Goal: Task Accomplishment & Management: Manage account settings

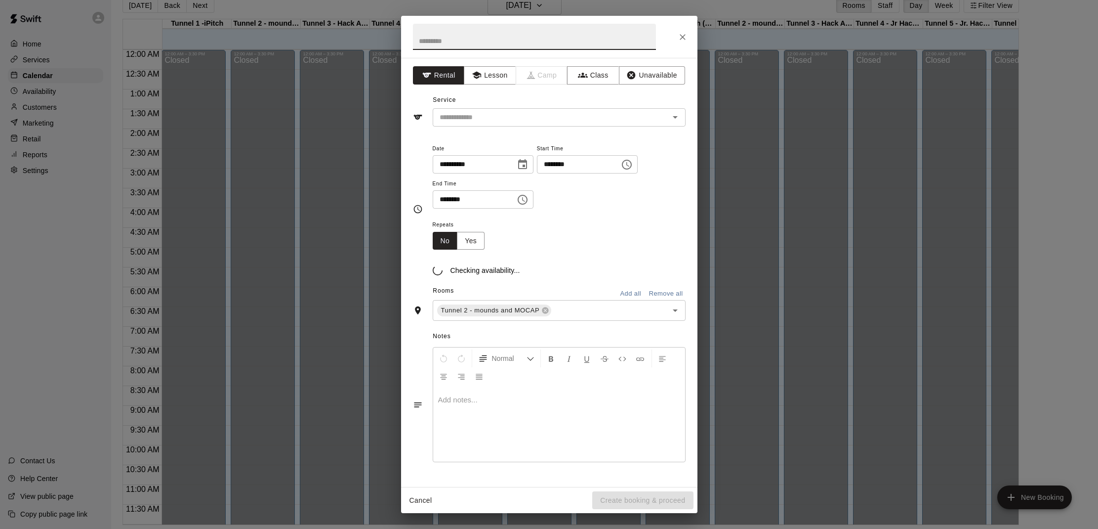
scroll to position [445, 0]
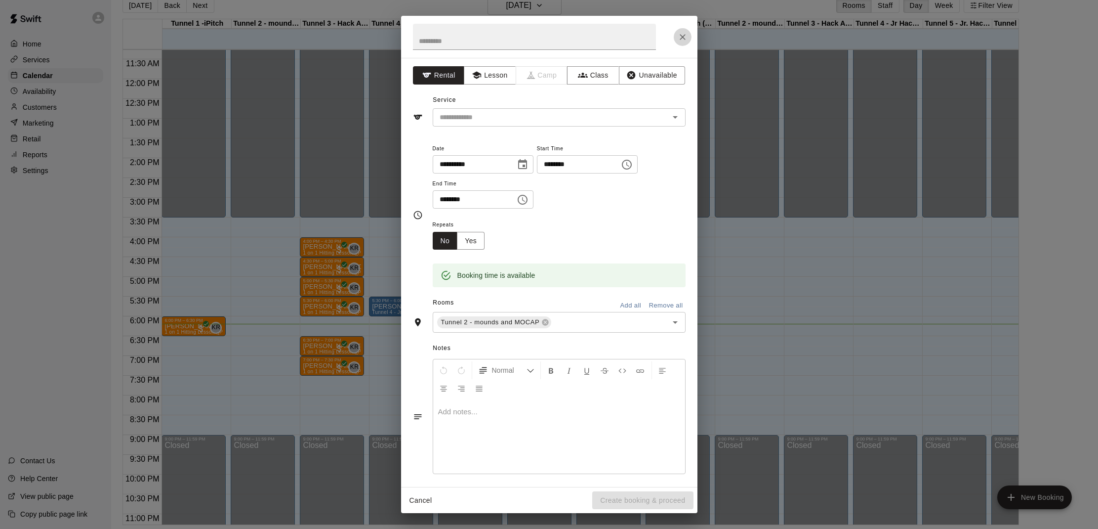
drag, startPoint x: 0, startPoint y: 0, endPoint x: 681, endPoint y: 36, distance: 681.6
click at [681, 36] on icon "Close" at bounding box center [683, 37] width 10 height 10
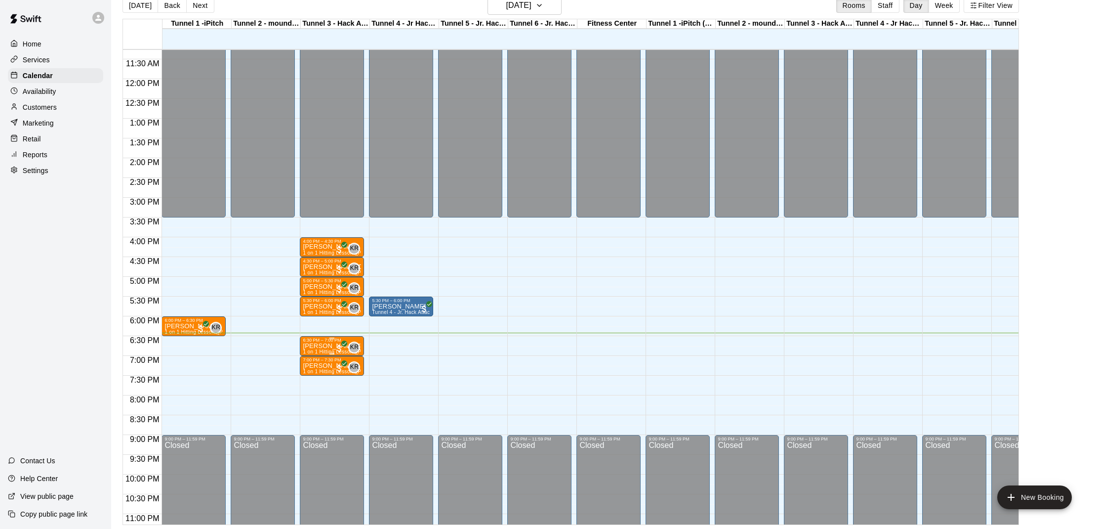
drag, startPoint x: 681, startPoint y: 36, endPoint x: 322, endPoint y: 345, distance: 473.5
click at [322, 346] on p "[PERSON_NAME] [PERSON_NAME]" at bounding box center [332, 346] width 58 height 0
click at [313, 379] on img "edit" at bounding box center [313, 379] width 11 height 11
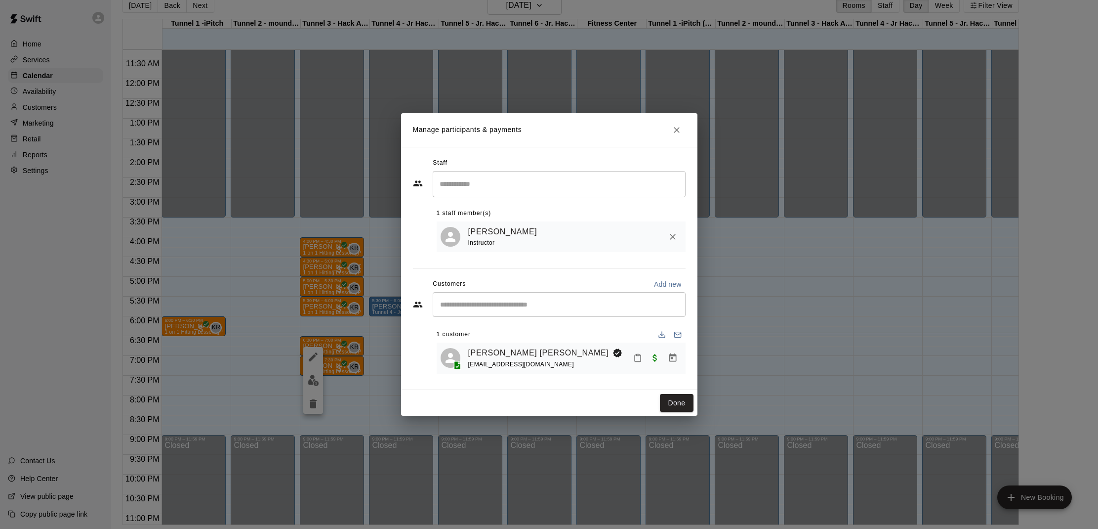
drag, startPoint x: 322, startPoint y: 345, endPoint x: 630, endPoint y: 357, distance: 307.9
click at [630, 357] on button "Mark attendance" at bounding box center [637, 357] width 17 height 17
drag, startPoint x: 630, startPoint y: 357, endPoint x: 655, endPoint y: 356, distance: 25.2
click at [655, 356] on li "[PERSON_NAME] attended" at bounding box center [695, 357] width 116 height 16
click at [674, 399] on button "Done" at bounding box center [676, 403] width 33 height 18
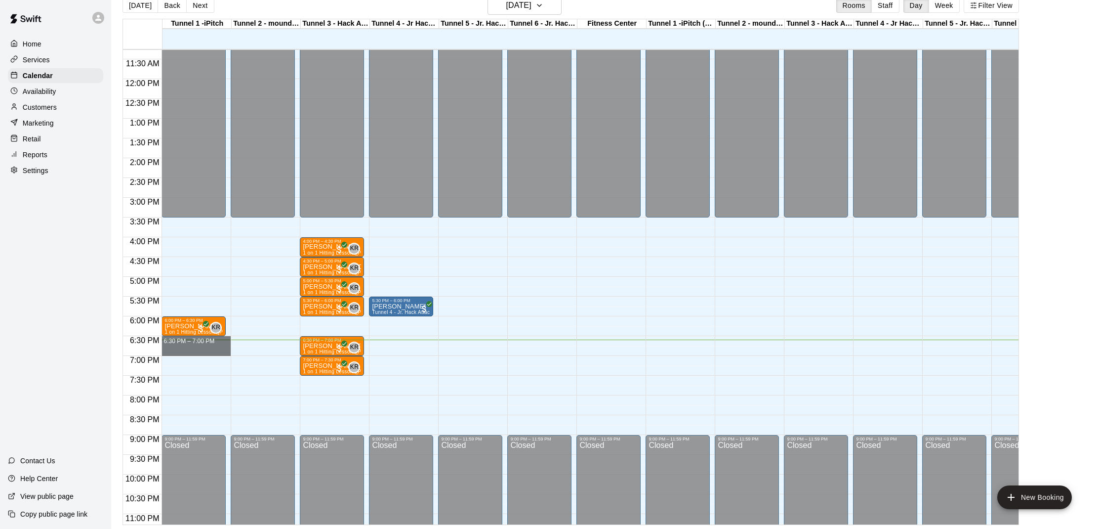
drag, startPoint x: 655, startPoint y: 356, endPoint x: 181, endPoint y: 352, distance: 473.7
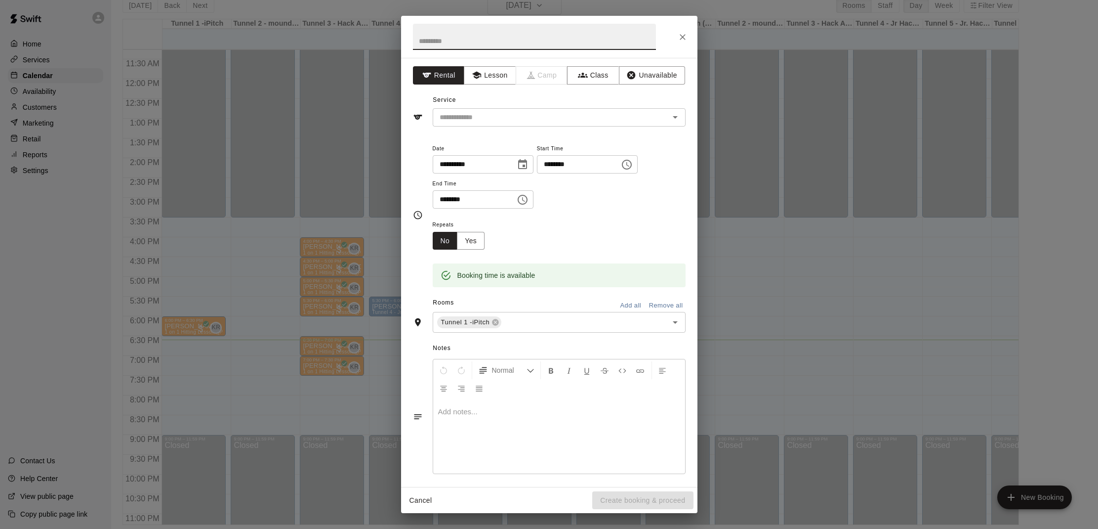
scroll to position [3, 0]
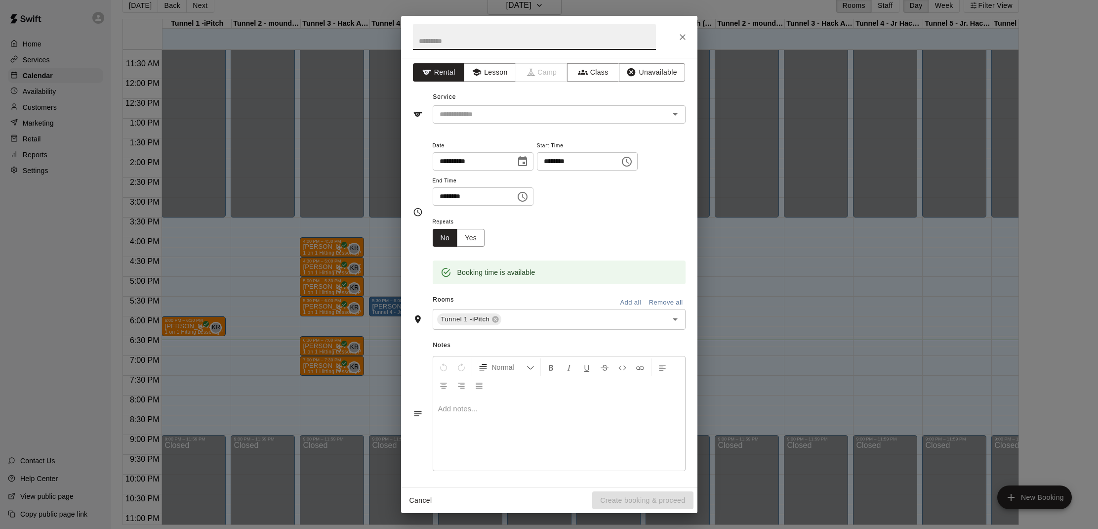
click at [499, 108] on input "text" at bounding box center [545, 114] width 218 height 12
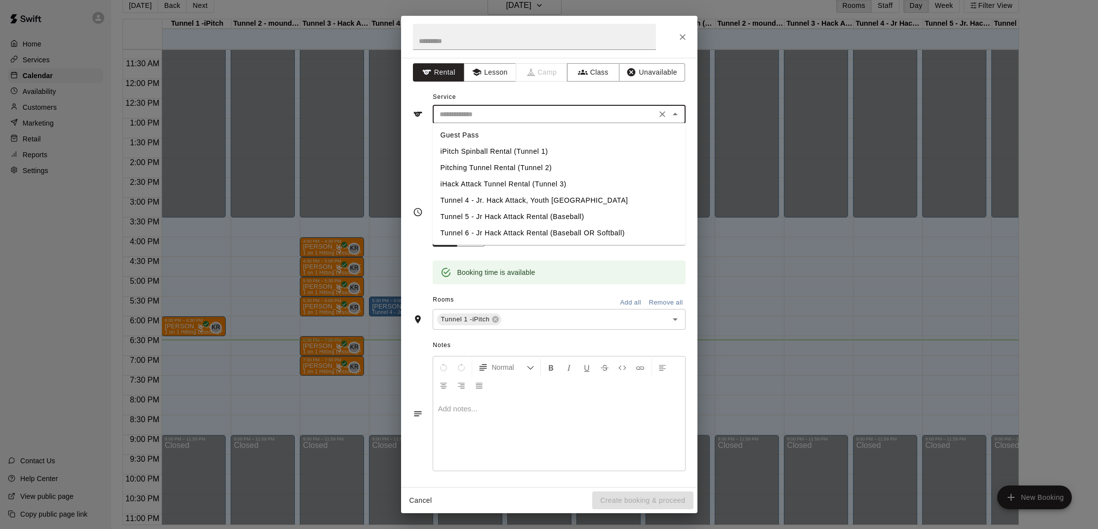
click at [471, 148] on li "iPitch Spinball Rental (Tunnel 1)" at bounding box center [559, 151] width 253 height 16
type input "**********"
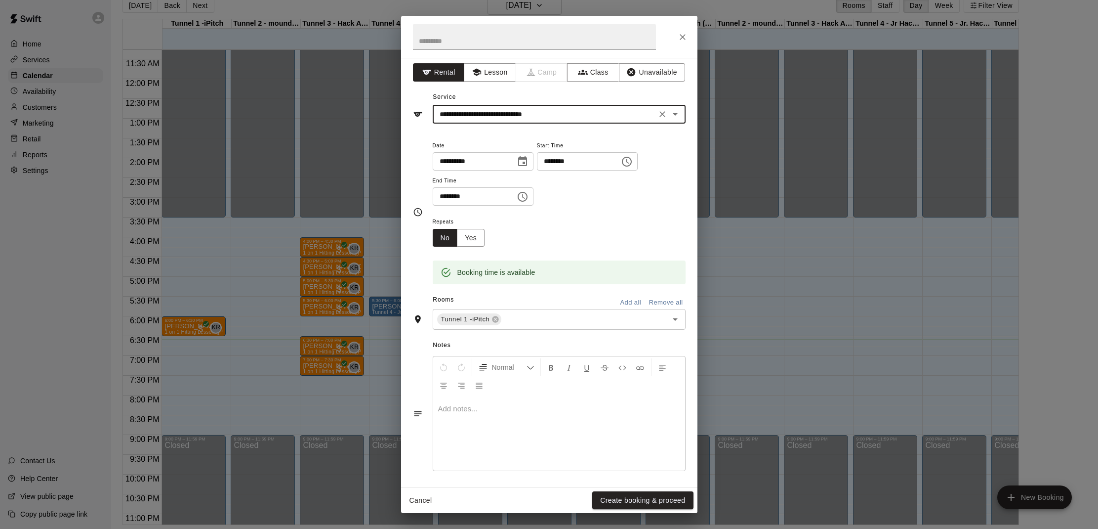
click at [644, 502] on button "Create booking & proceed" at bounding box center [642, 500] width 101 height 18
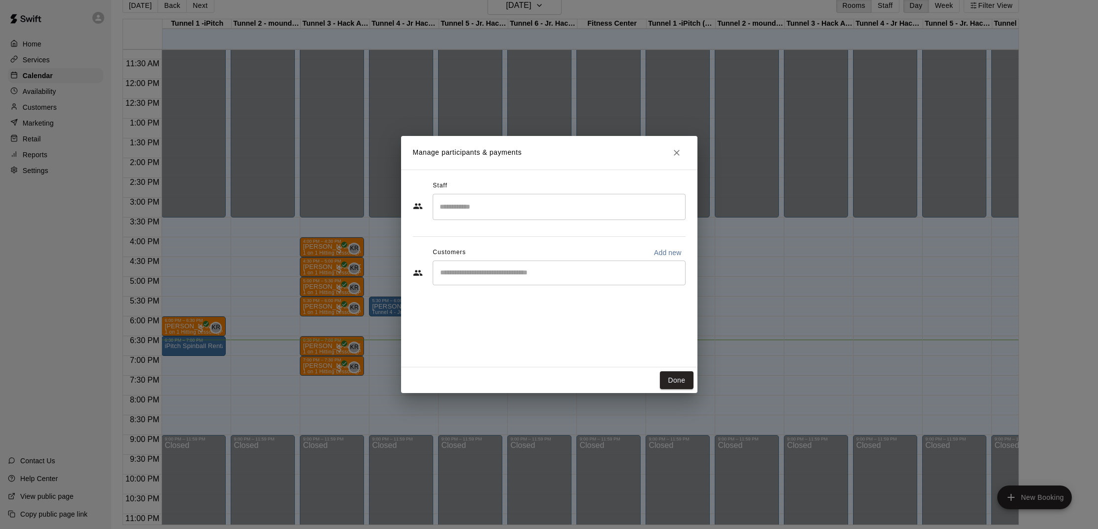
drag, startPoint x: 596, startPoint y: 59, endPoint x: 468, endPoint y: 267, distance: 244.1
click at [468, 267] on div "​" at bounding box center [559, 272] width 253 height 25
click at [468, 268] on input "Start typing to search customers..." at bounding box center [559, 273] width 244 height 10
type input "*****"
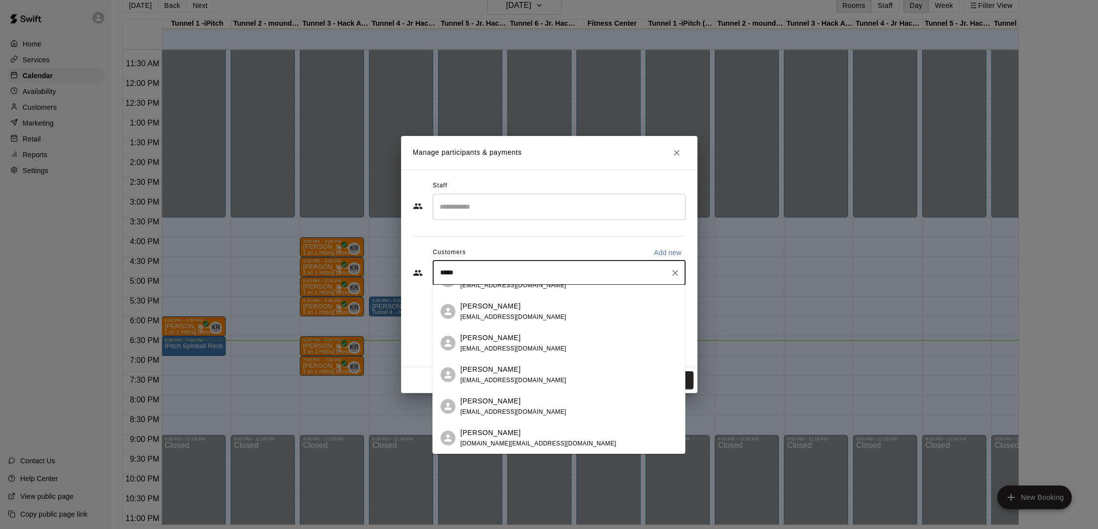
scroll to position [7, 0]
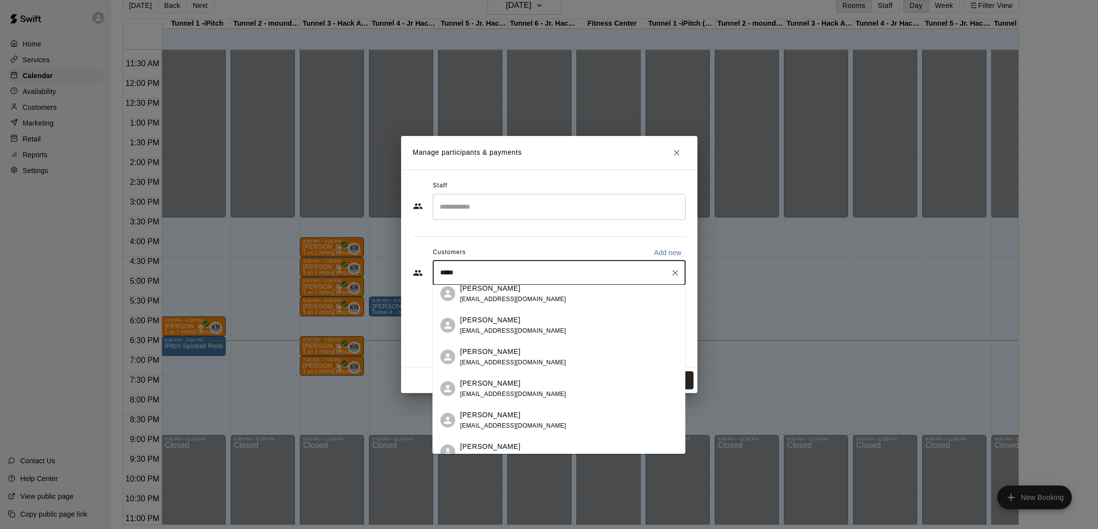
click at [490, 441] on p "[PERSON_NAME]" at bounding box center [490, 446] width 60 height 10
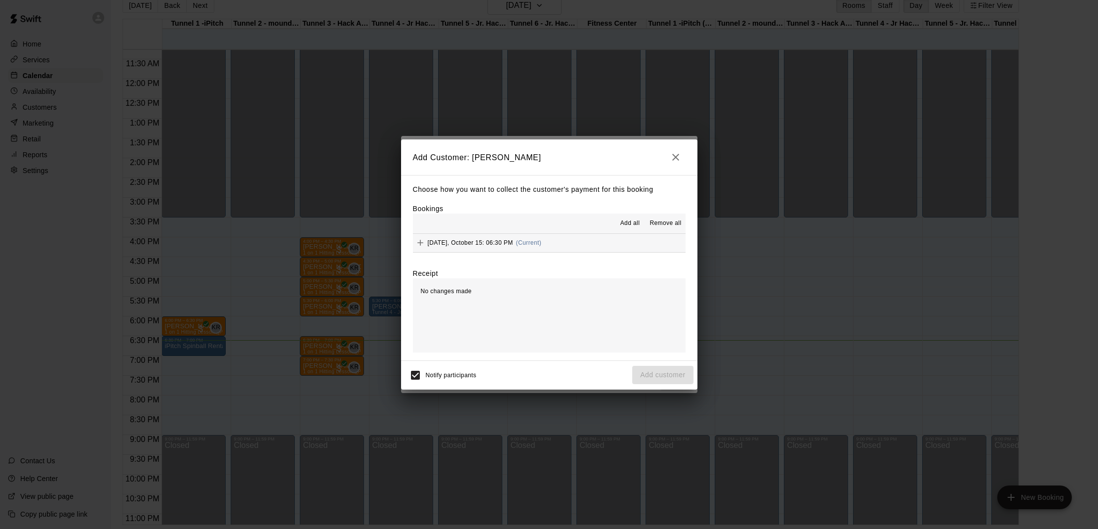
click at [637, 220] on span "Add all" at bounding box center [630, 223] width 20 height 10
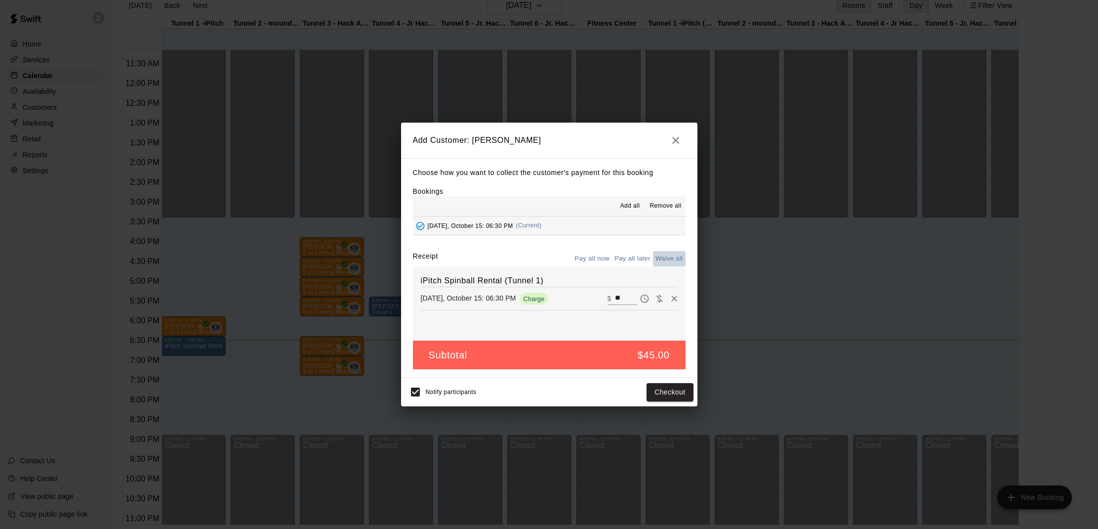
click at [666, 255] on button "Waive all" at bounding box center [669, 258] width 33 height 15
type input "*"
click at [660, 387] on button "Add customer" at bounding box center [662, 392] width 61 height 18
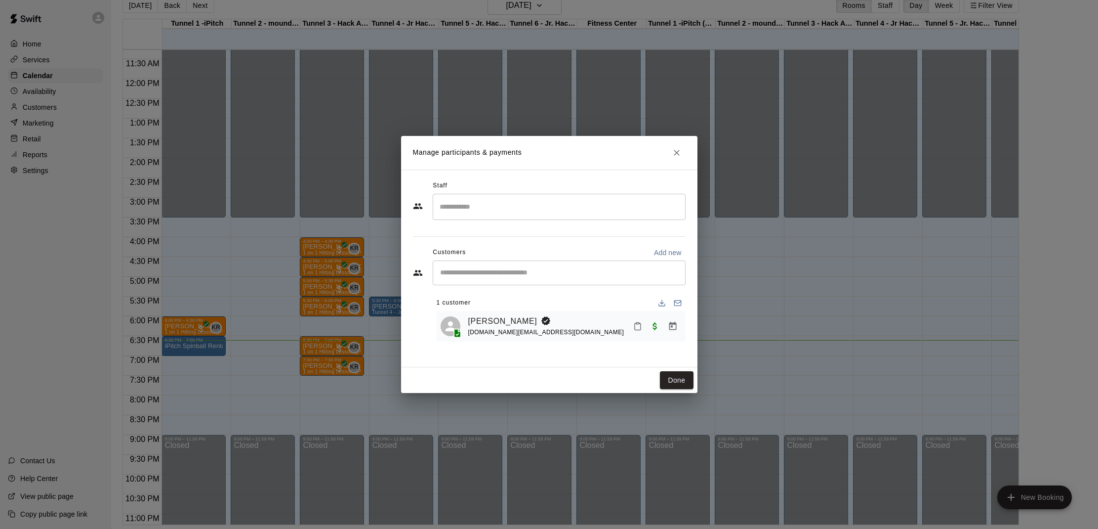
click at [638, 326] on icon "Mark attendance" at bounding box center [637, 326] width 9 height 9
click at [651, 325] on icon at bounding box center [653, 329] width 9 height 9
click at [666, 379] on button "Done" at bounding box center [676, 380] width 33 height 18
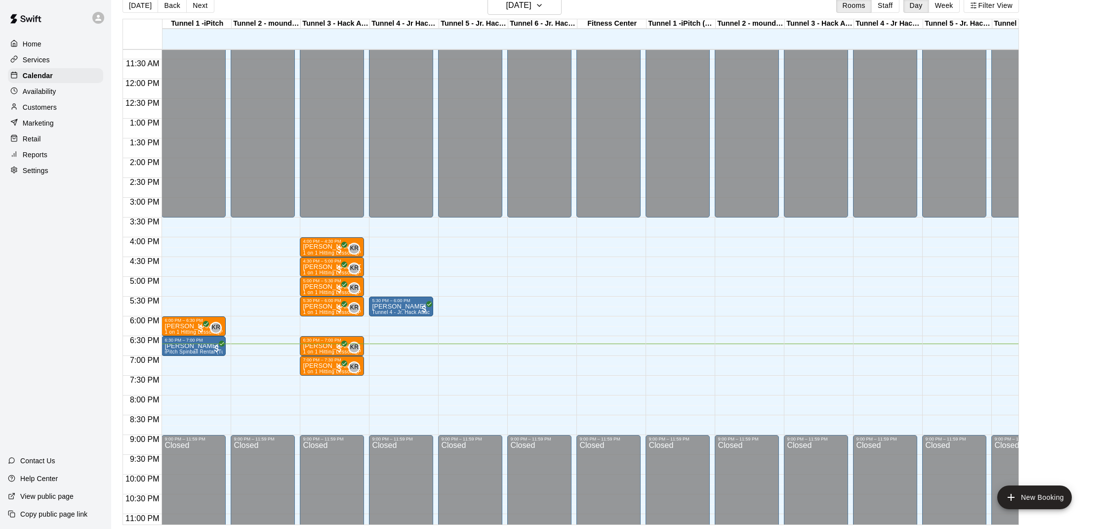
click at [303, 344] on div "6:30 PM – 7:00 PM [PERSON_NAME] [PERSON_NAME] 1 on 1 Hitting Lesson ([PERSON_NA…" at bounding box center [332, 346] width 64 height 20
click at [312, 365] on img "edit" at bounding box center [310, 369] width 11 height 11
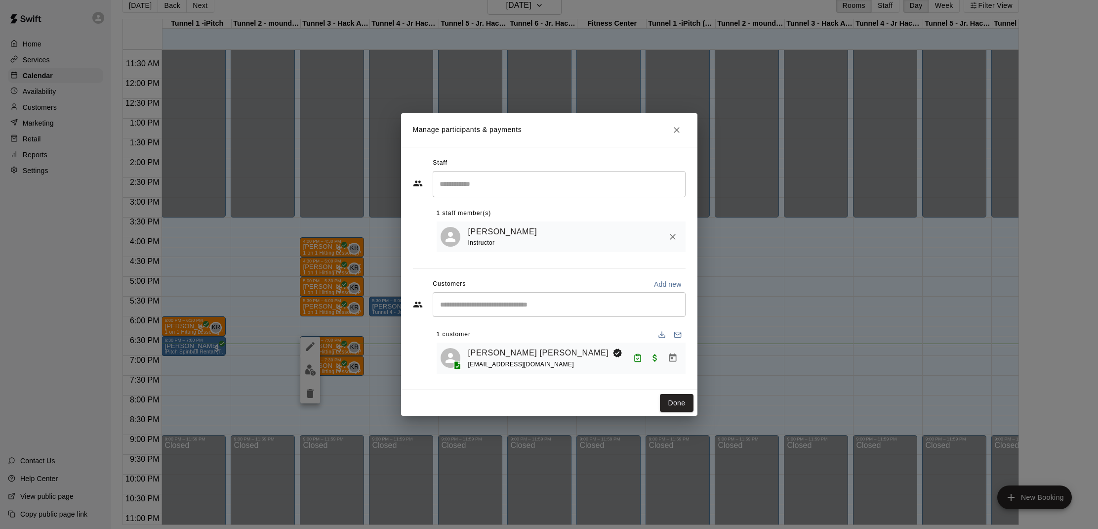
click at [676, 405] on button "Done" at bounding box center [676, 403] width 33 height 18
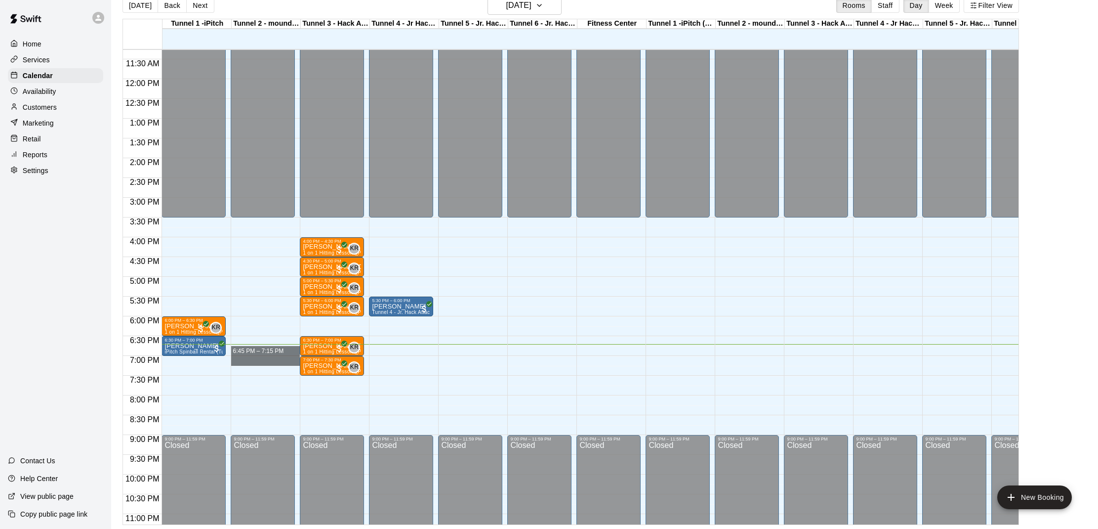
drag, startPoint x: 488, startPoint y: 446, endPoint x: 240, endPoint y: 363, distance: 261.0
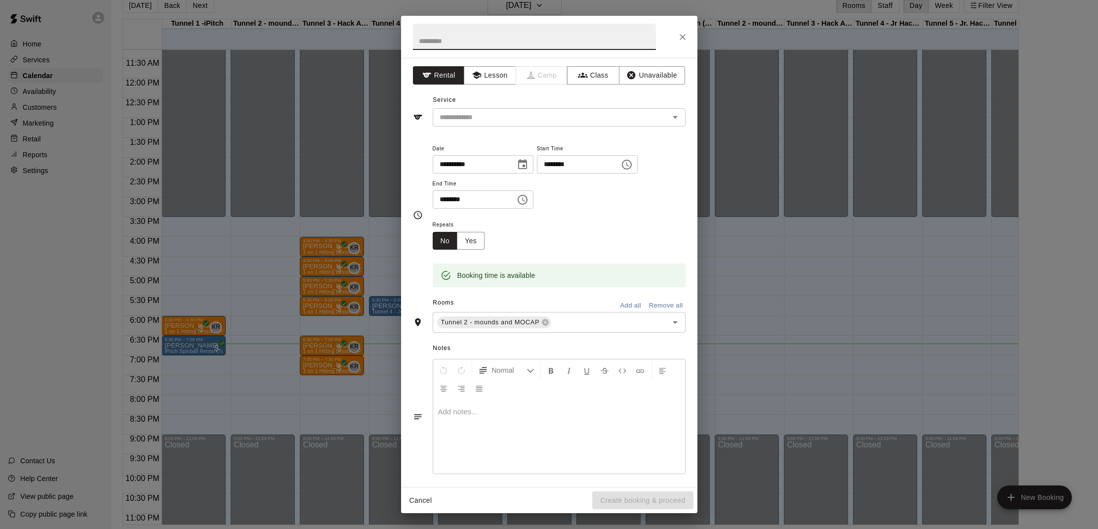
click at [682, 33] on icon "Close" at bounding box center [683, 37] width 10 height 10
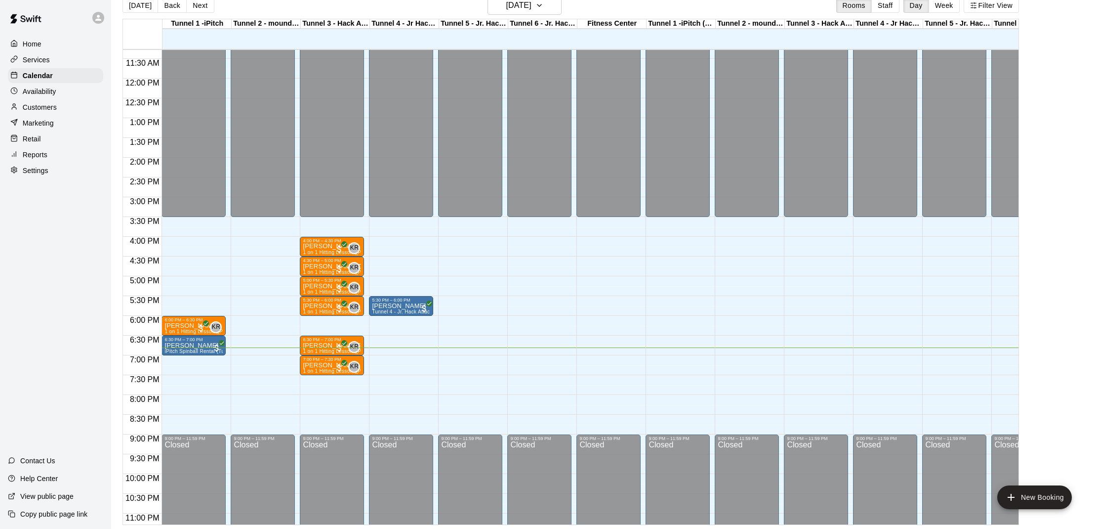
click at [315, 391] on img "edit" at bounding box center [313, 395] width 11 height 11
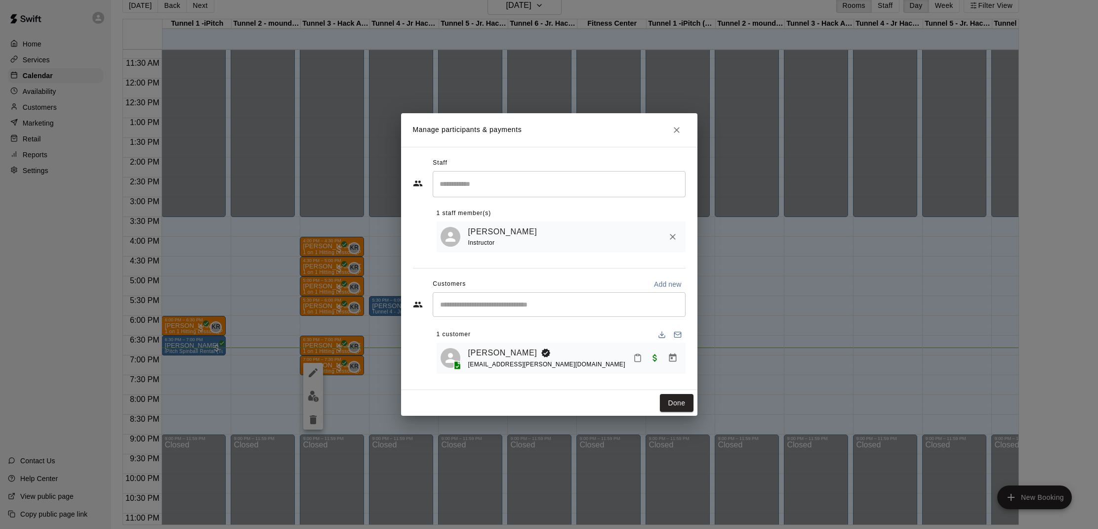
drag, startPoint x: 240, startPoint y: 363, endPoint x: 626, endPoint y: 358, distance: 386.3
click at [626, 358] on div "[PERSON_NAME] [EMAIL_ADDRESS][PERSON_NAME][DOMAIN_NAME]" at bounding box center [574, 357] width 213 height 23
click at [638, 352] on button "Mark attendance" at bounding box center [637, 357] width 17 height 17
drag, startPoint x: 626, startPoint y: 358, endPoint x: 647, endPoint y: 358, distance: 20.7
click at [647, 358] on li "[PERSON_NAME] attended" at bounding box center [695, 357] width 116 height 16
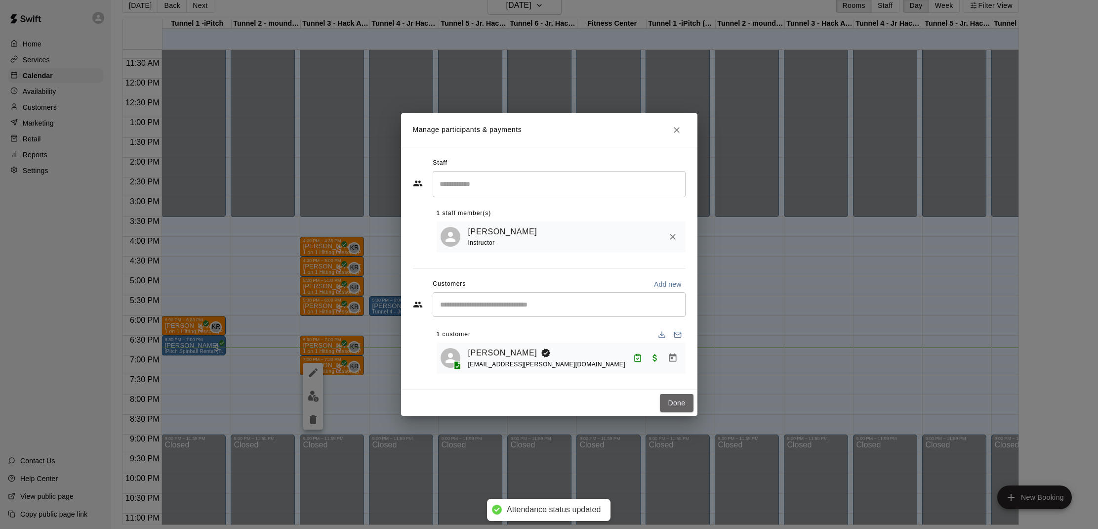
click at [669, 400] on button "Done" at bounding box center [676, 403] width 33 height 18
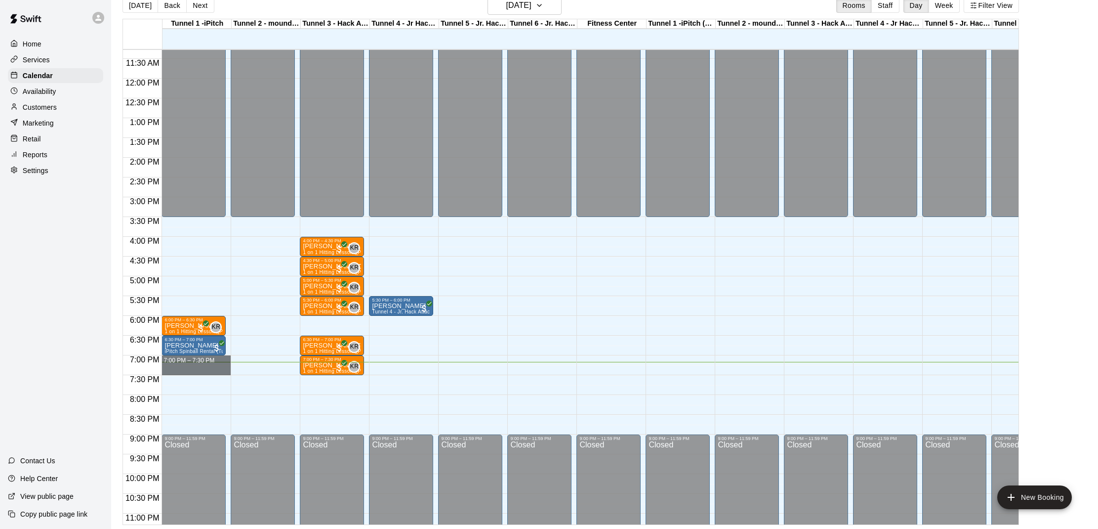
drag, startPoint x: 647, startPoint y: 358, endPoint x: 184, endPoint y: 375, distance: 463.1
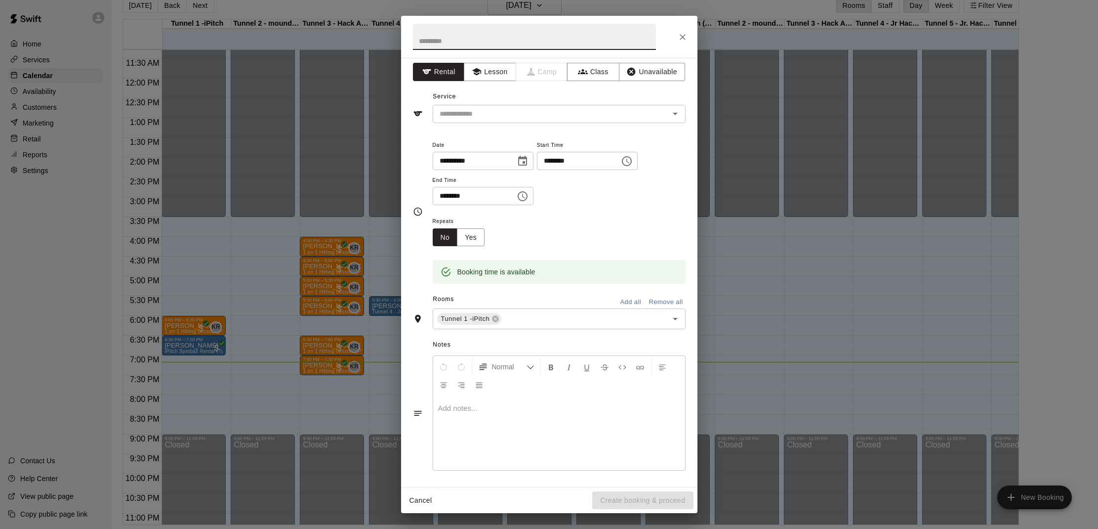
scroll to position [3, 0]
click at [550, 108] on input "text" at bounding box center [545, 114] width 218 height 12
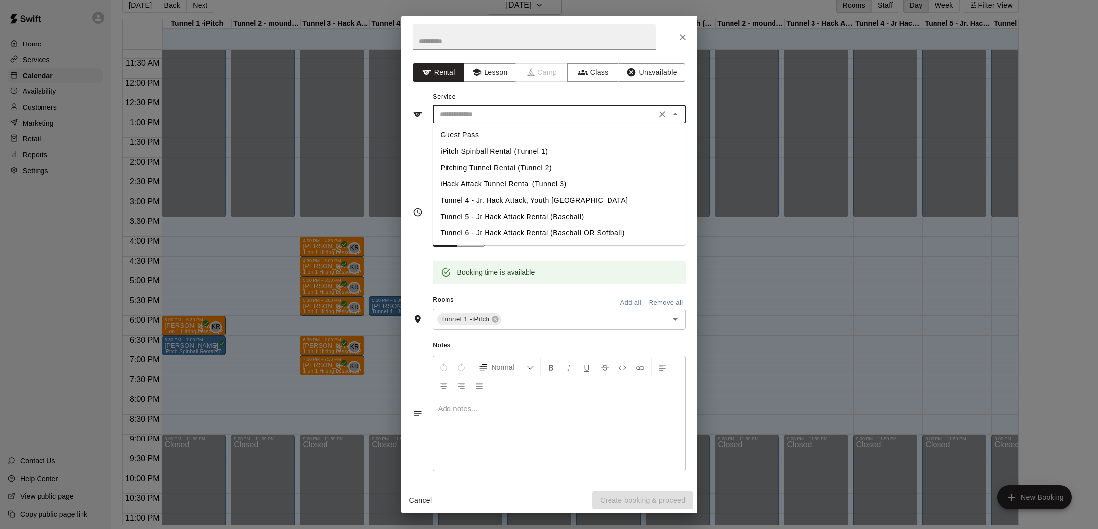
click at [527, 146] on li "iPitch Spinball Rental (Tunnel 1)" at bounding box center [559, 151] width 253 height 16
type input "**********"
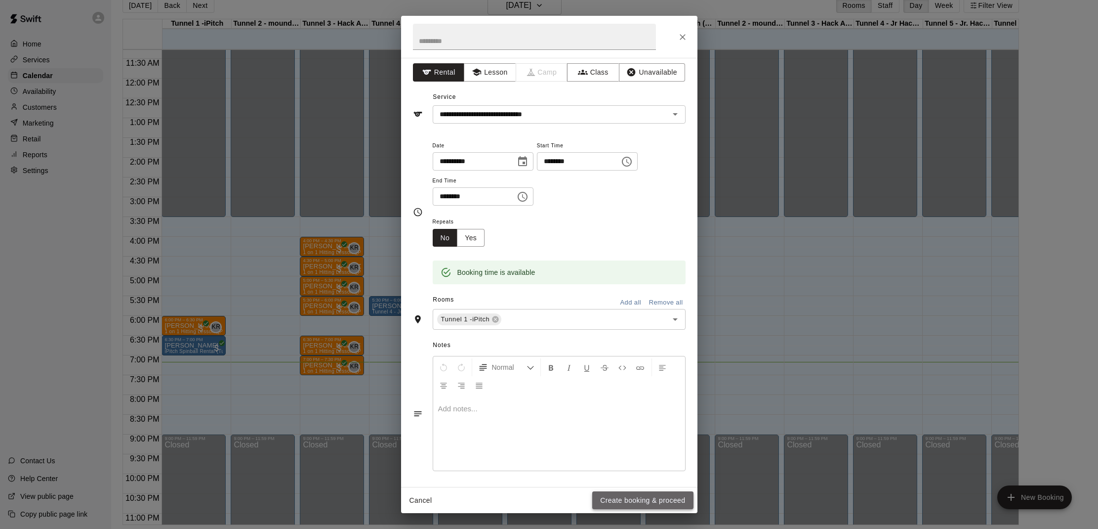
drag, startPoint x: 589, startPoint y: 150, endPoint x: 643, endPoint y: 497, distance: 351.9
click at [643, 497] on button "Create booking & proceed" at bounding box center [642, 500] width 101 height 18
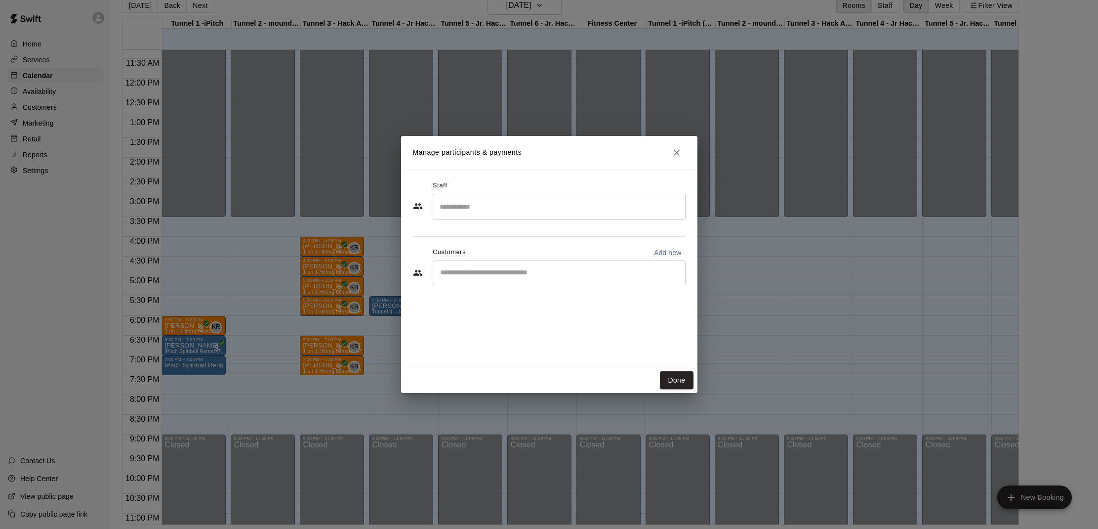
click at [508, 272] on input "Start typing to search customers..." at bounding box center [559, 273] width 244 height 10
type input "*****"
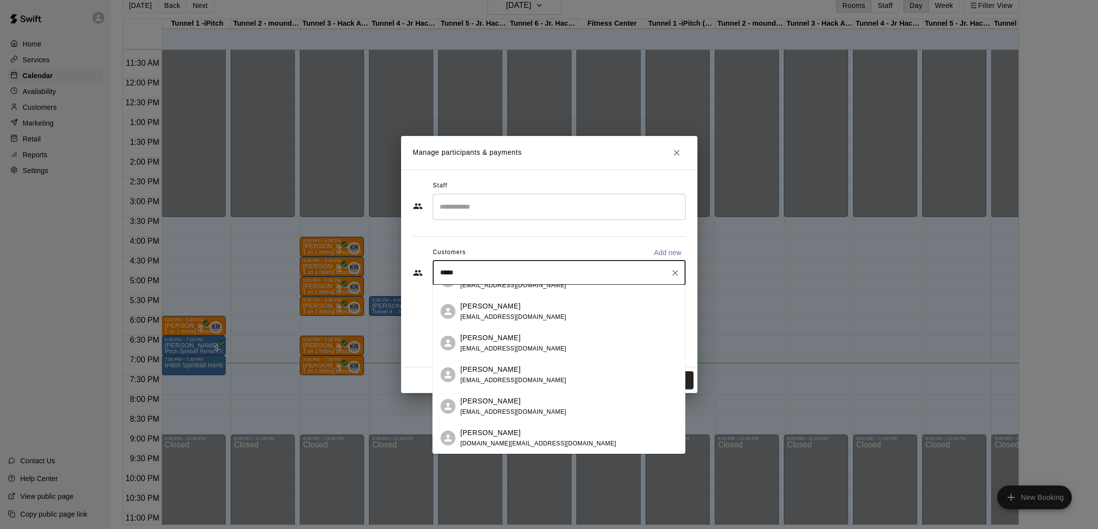
scroll to position [21, 0]
click at [495, 433] on p "[PERSON_NAME]" at bounding box center [490, 432] width 60 height 10
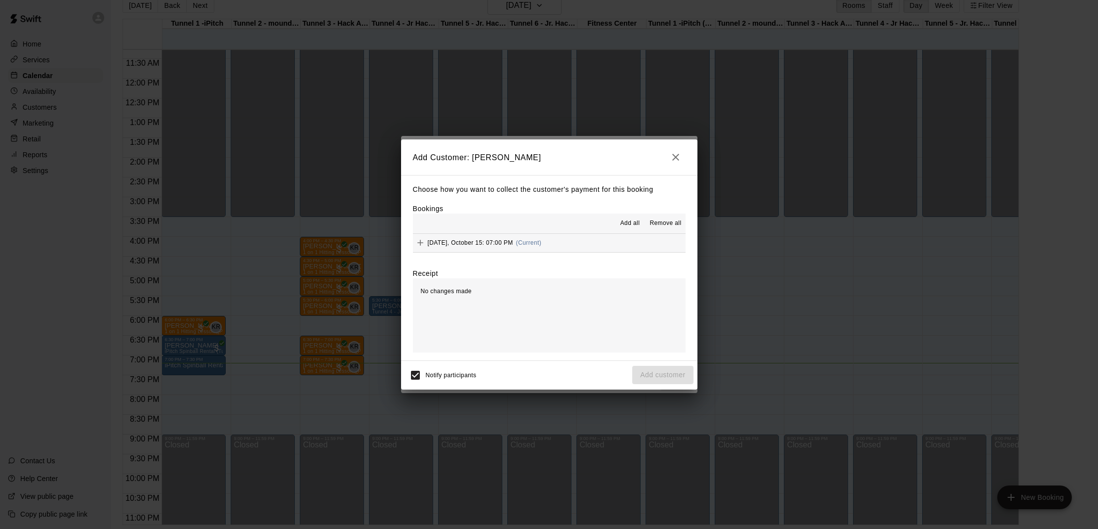
drag, startPoint x: 454, startPoint y: 398, endPoint x: 630, endPoint y: 219, distance: 250.8
click at [630, 219] on span "Add all" at bounding box center [630, 223] width 20 height 10
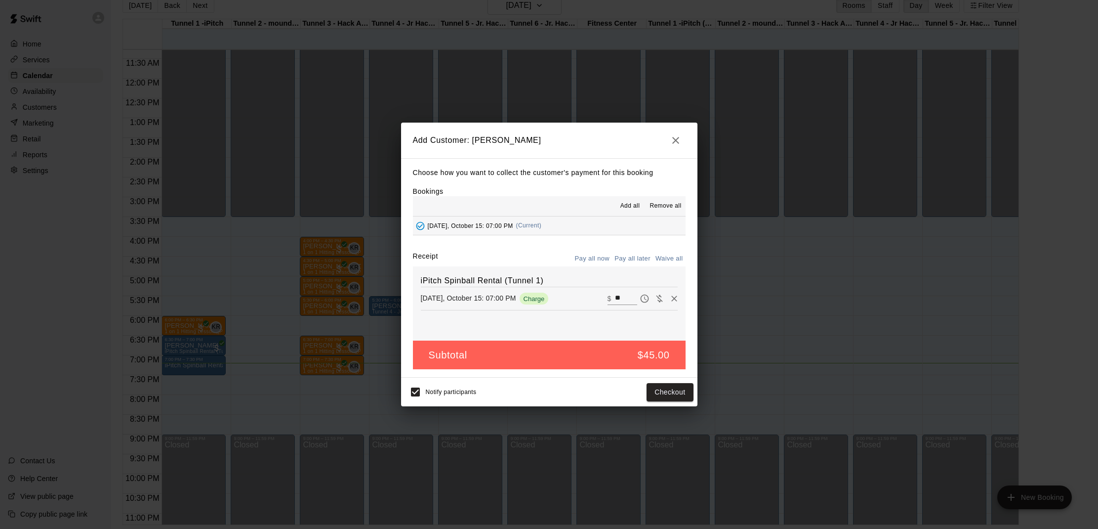
click at [669, 257] on button "Waive all" at bounding box center [669, 258] width 33 height 15
type input "*"
click at [674, 387] on button "Add customer" at bounding box center [662, 392] width 61 height 18
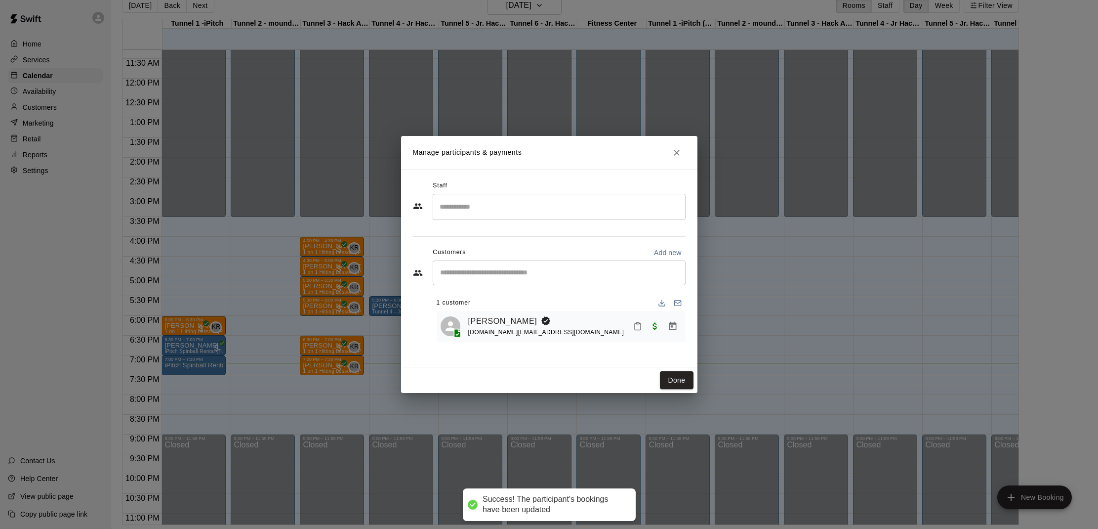
click at [634, 323] on icon "Mark attendance" at bounding box center [637, 326] width 9 height 9
click at [658, 325] on li "[PERSON_NAME] attended" at bounding box center [699, 329] width 116 height 16
click at [673, 381] on button "Done" at bounding box center [676, 380] width 33 height 18
